Goal: Navigation & Orientation: Find specific page/section

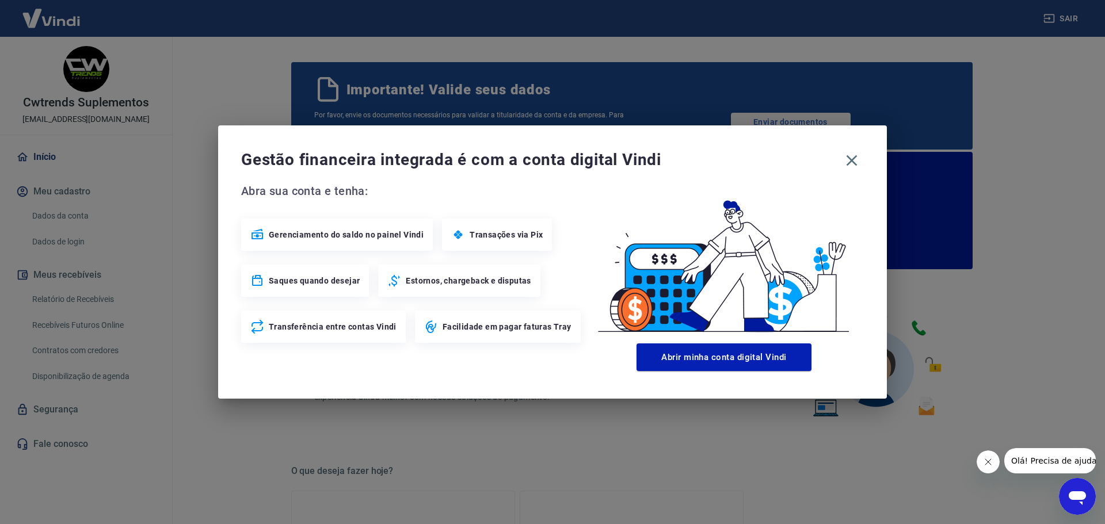
drag, startPoint x: 847, startPoint y: 166, endPoint x: 829, endPoint y: 166, distance: 17.9
click at [847, 166] on icon "button" at bounding box center [852, 160] width 18 height 18
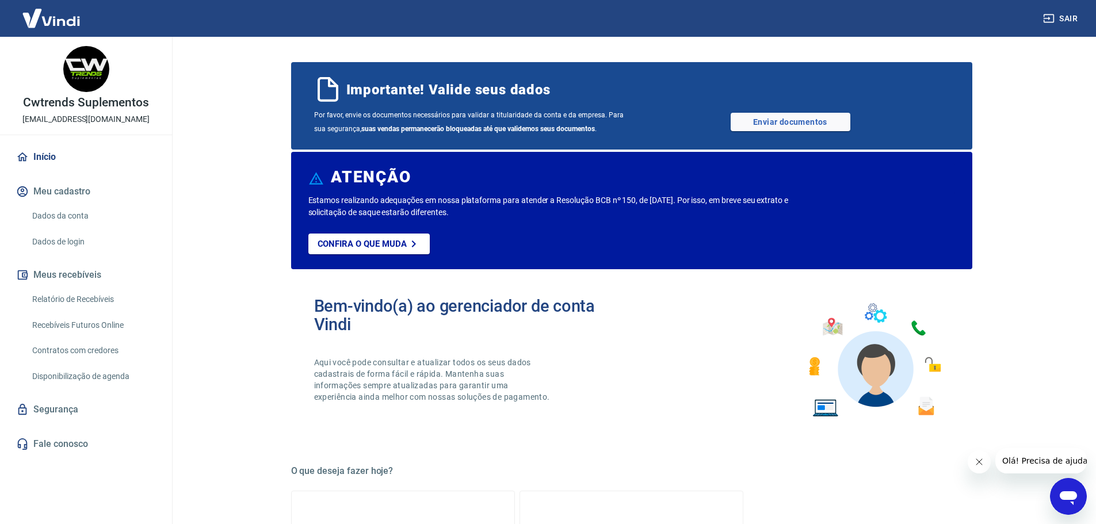
click at [59, 22] on img at bounding box center [51, 18] width 75 height 35
click at [47, 18] on img at bounding box center [51, 18] width 75 height 35
